Goal: Information Seeking & Learning: Find specific fact

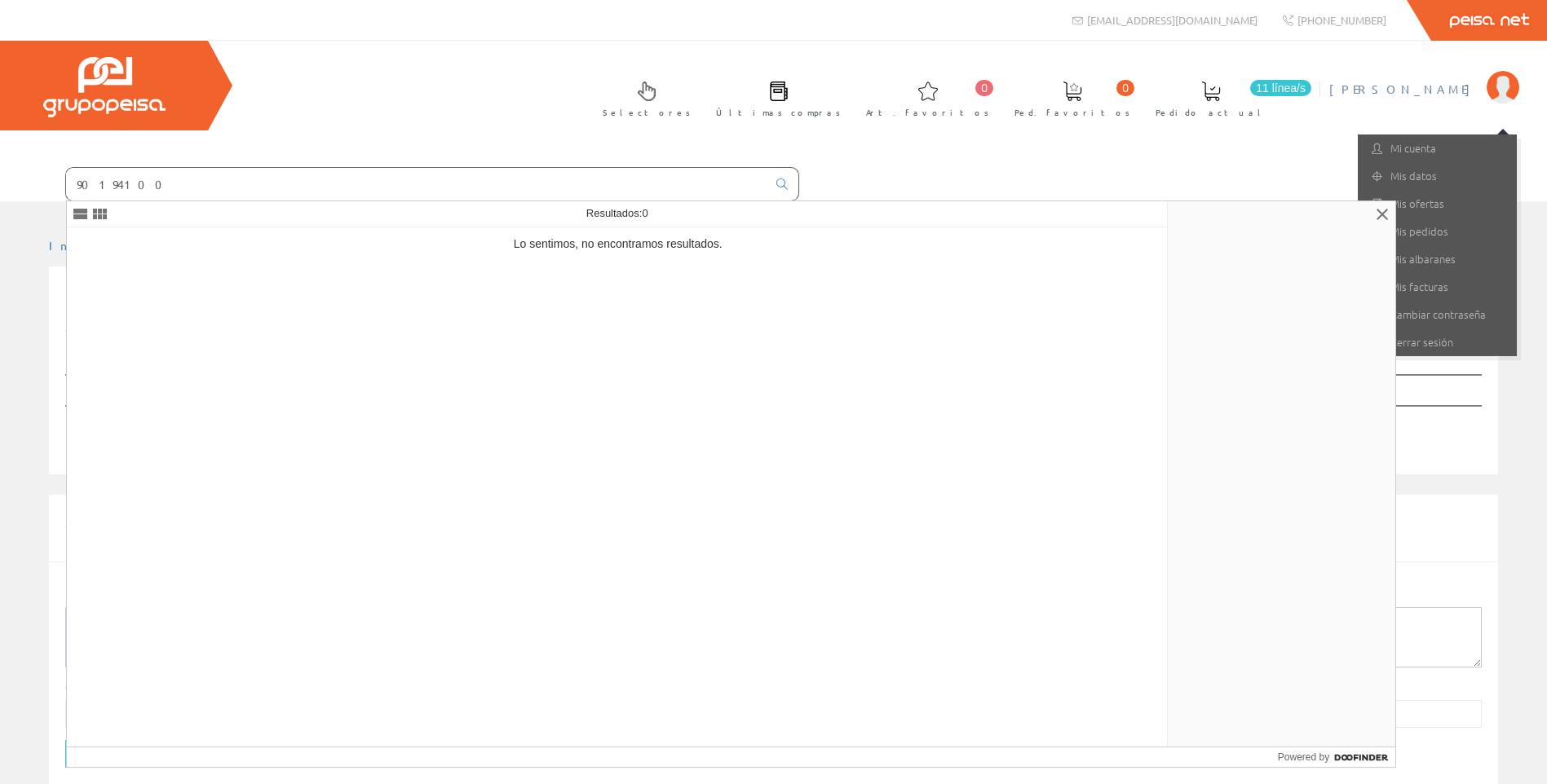
drag, startPoint x: 196, startPoint y: 190, endPoint x: -87, endPoint y: 163, distance: 284.3
click at [0, 163] on html "[EMAIL_ADDRESS][DOMAIN_NAME] Peisa Net 0 0" at bounding box center [773, 392] width 1547 height 784
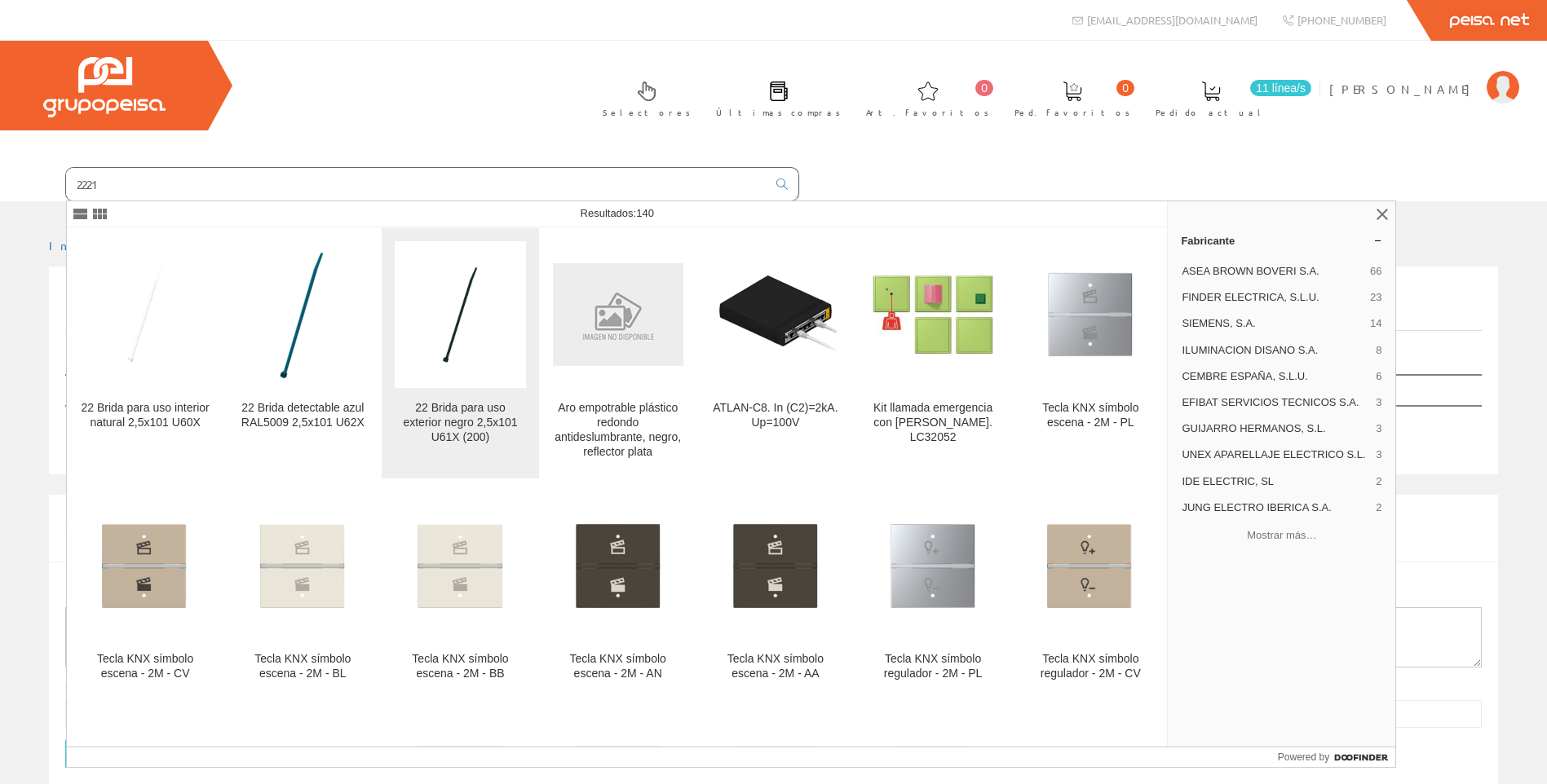
type input "2221"
click at [474, 375] on img at bounding box center [461, 314] width 97 height 146
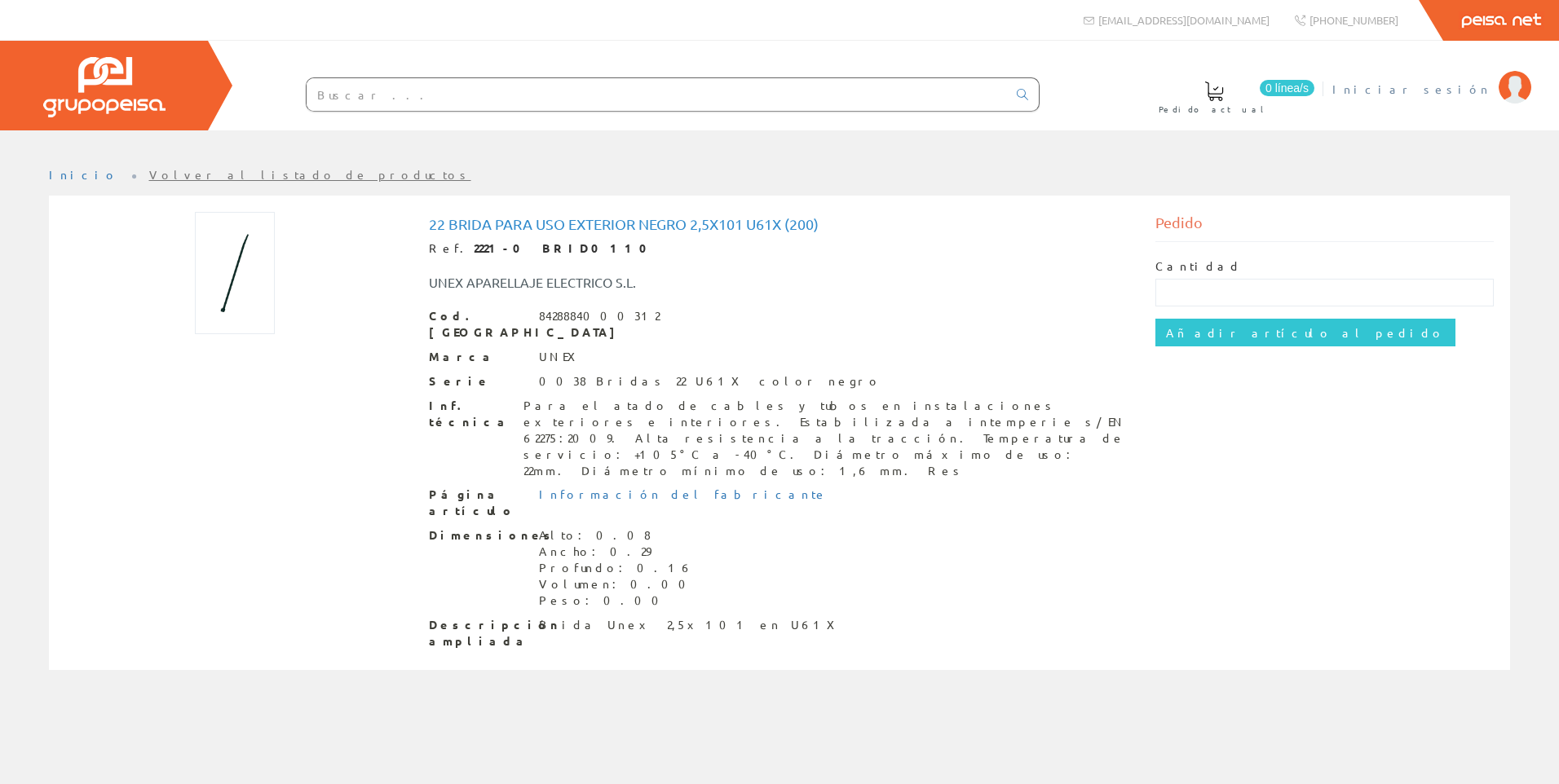
click at [1468, 98] on li "Iniciar sesión" at bounding box center [1432, 99] width 207 height 63
click at [1468, 90] on span "Iniciar sesión" at bounding box center [1411, 88] width 158 height 16
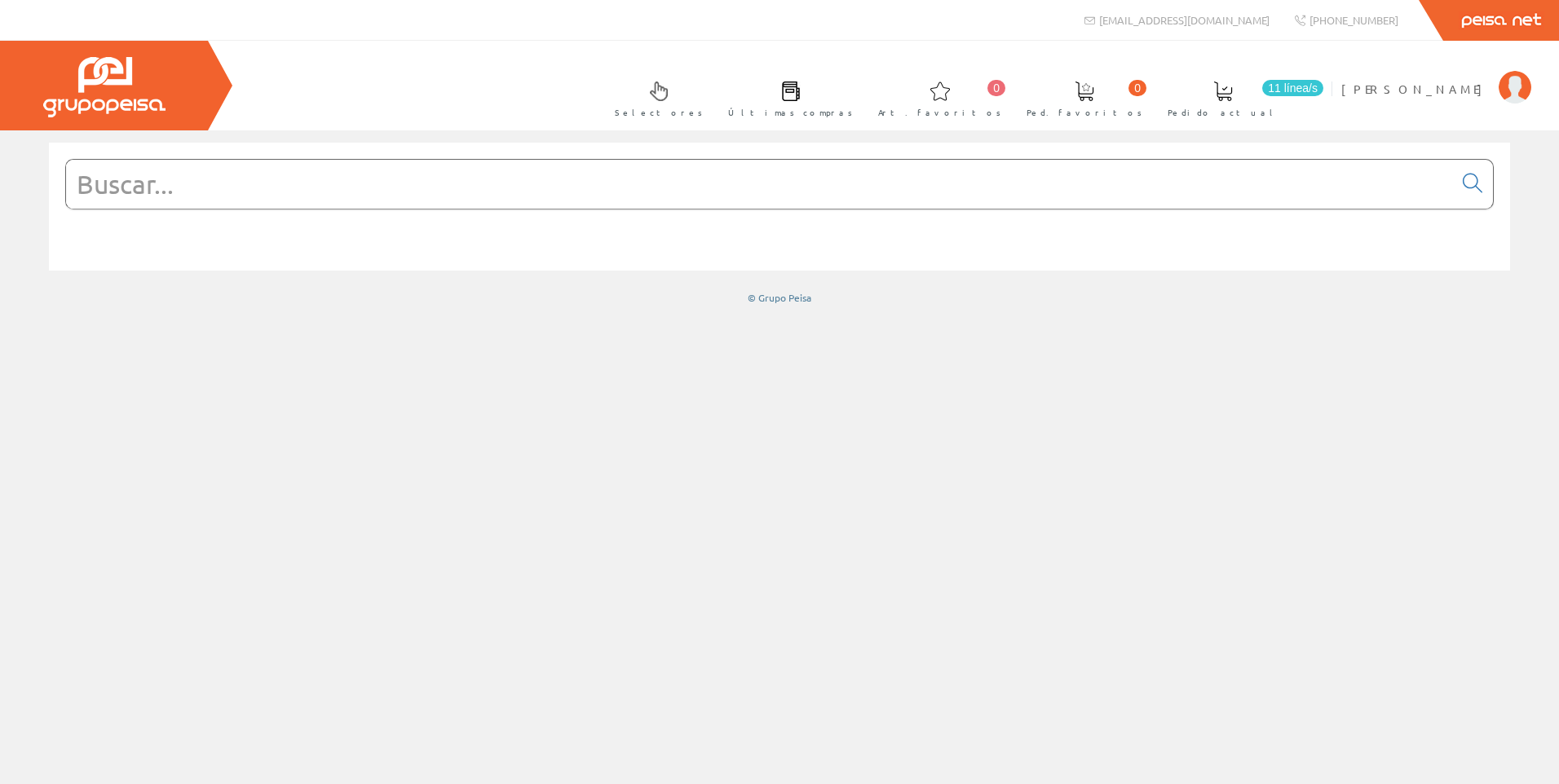
click at [723, 185] on input "text" at bounding box center [760, 185] width 1387 height 49
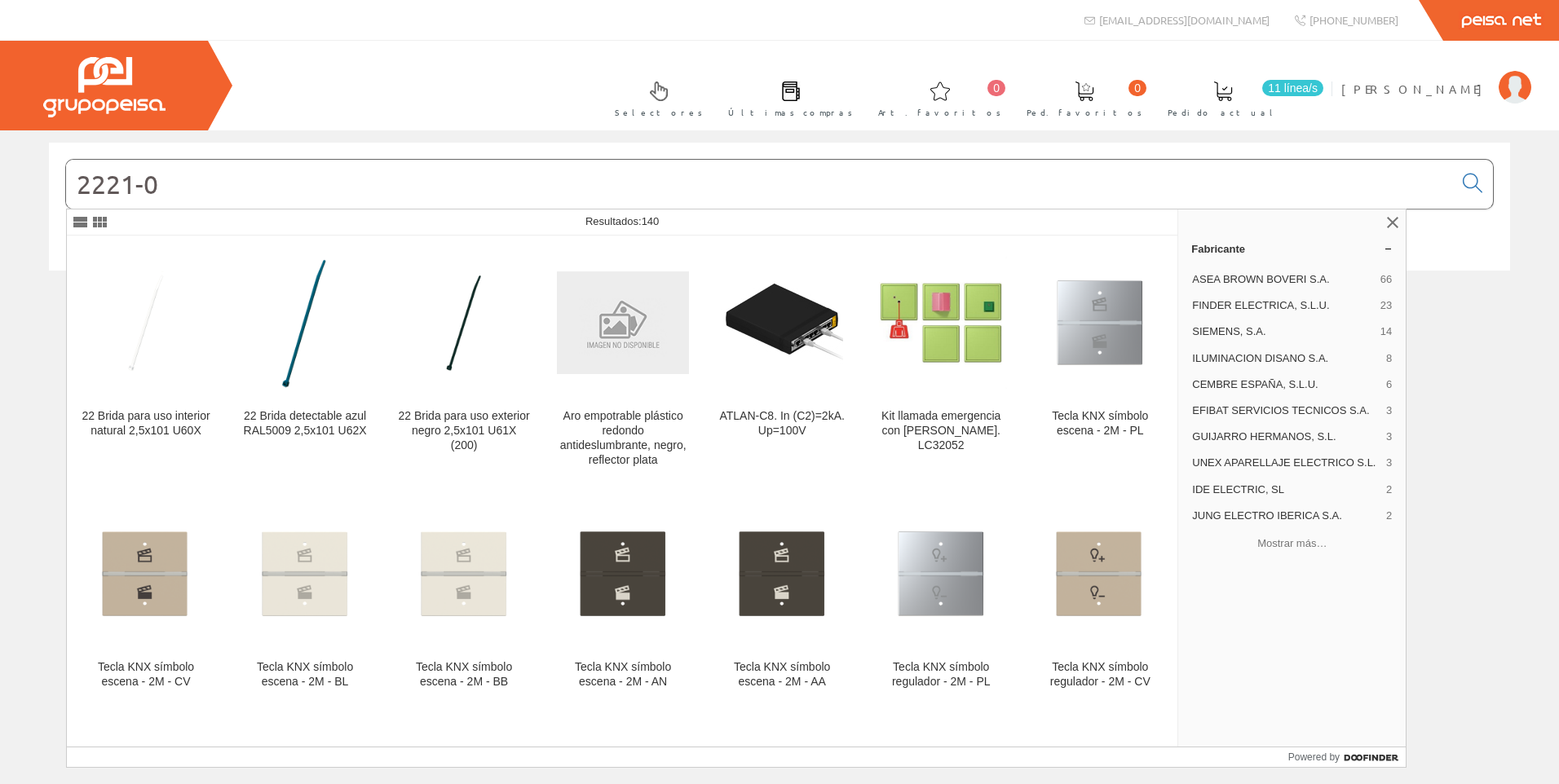
type input "2221-0"
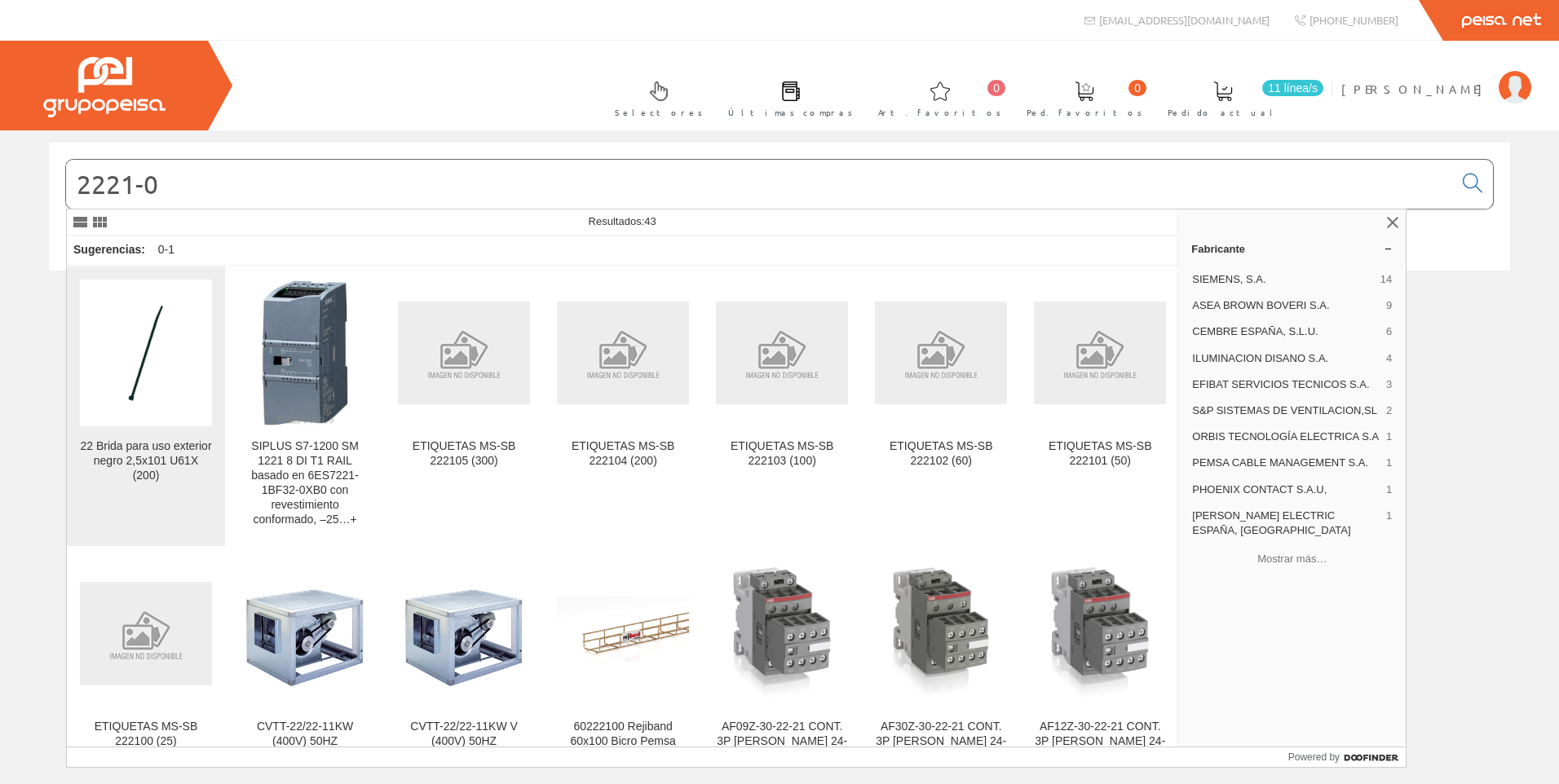
click at [152, 371] on img at bounding box center [147, 352] width 97 height 146
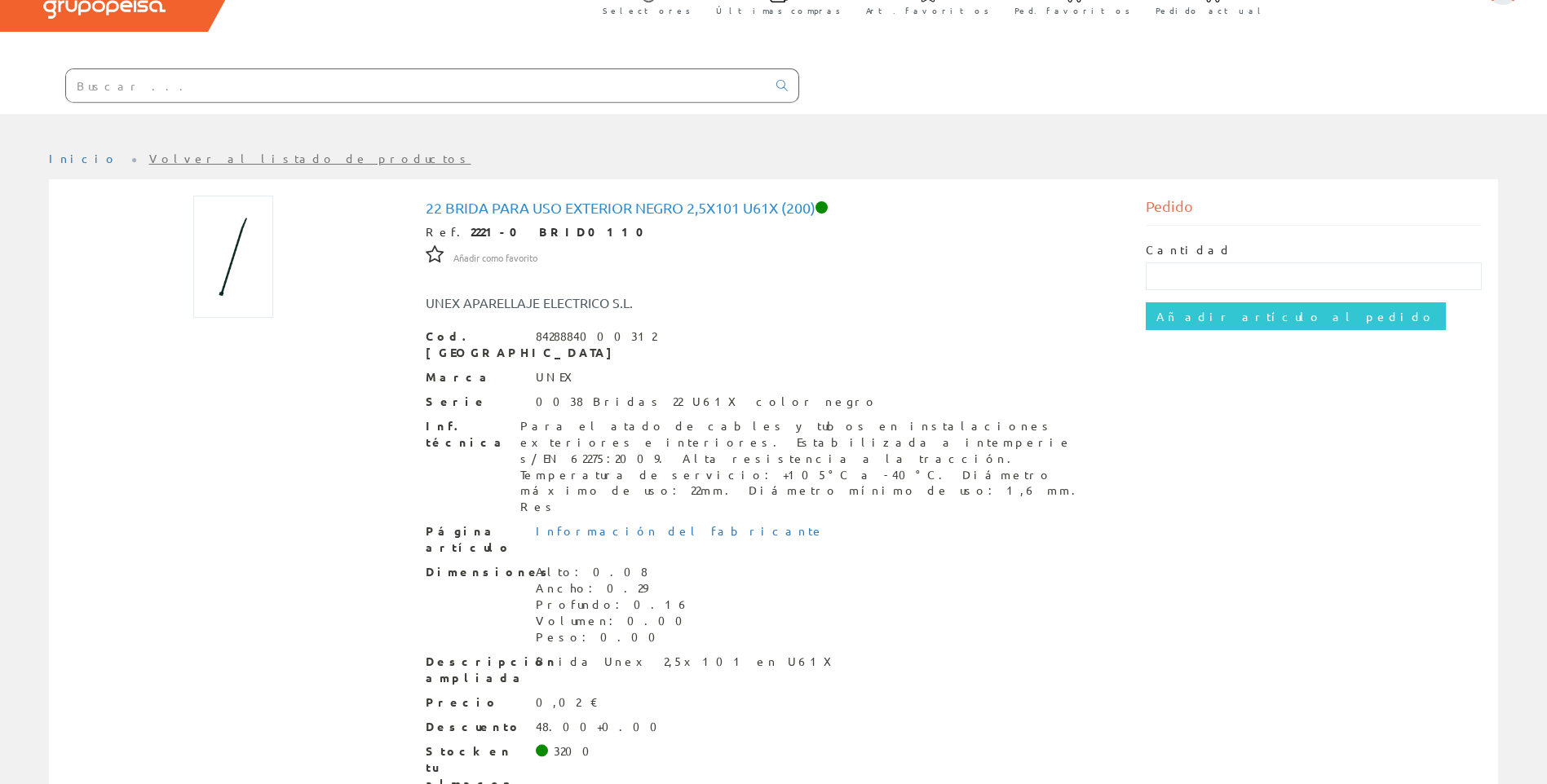
scroll to position [103, 0]
